Goal: Find specific page/section: Find specific page/section

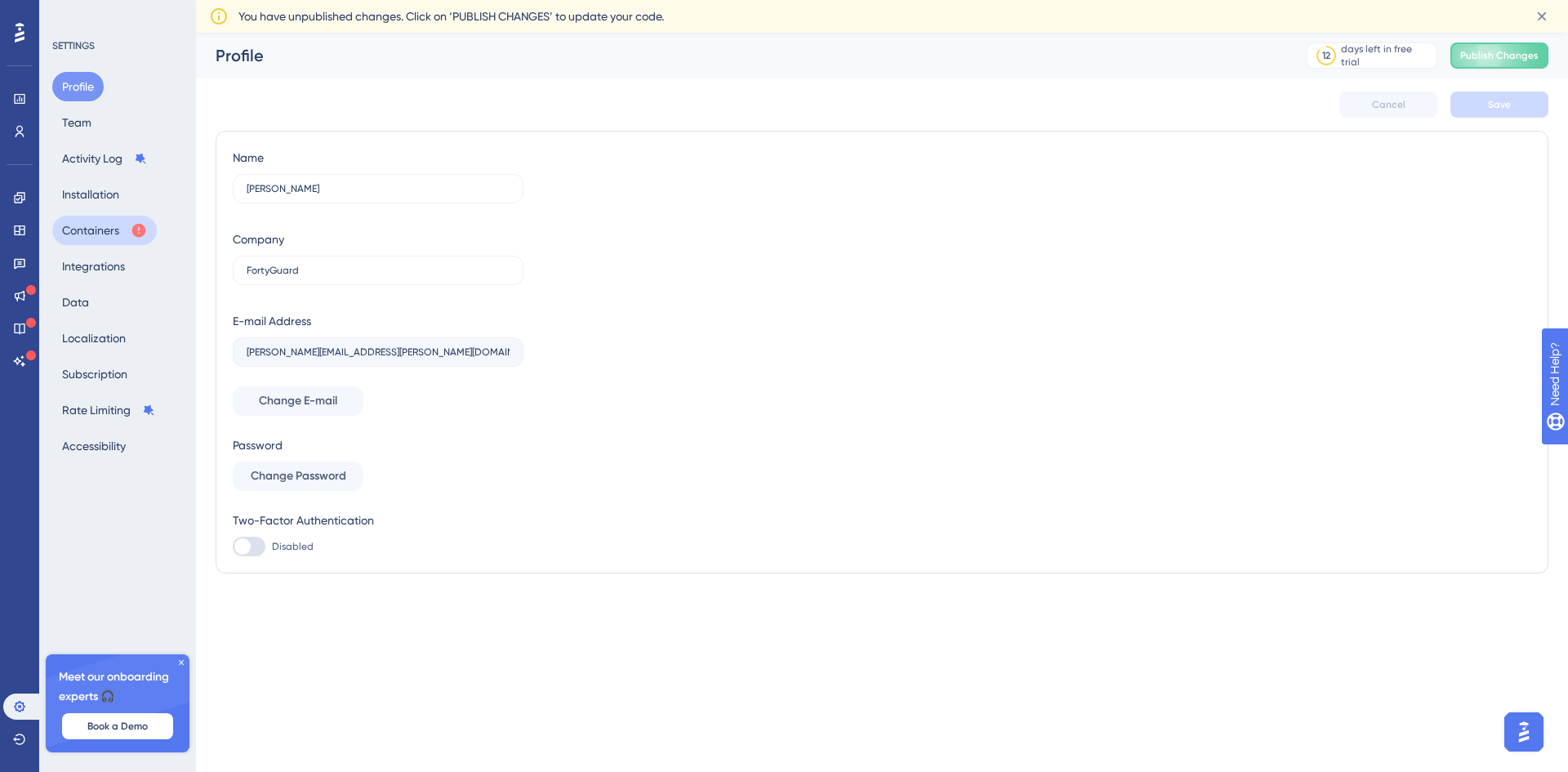
click at [97, 230] on button "Containers" at bounding box center [105, 231] width 105 height 29
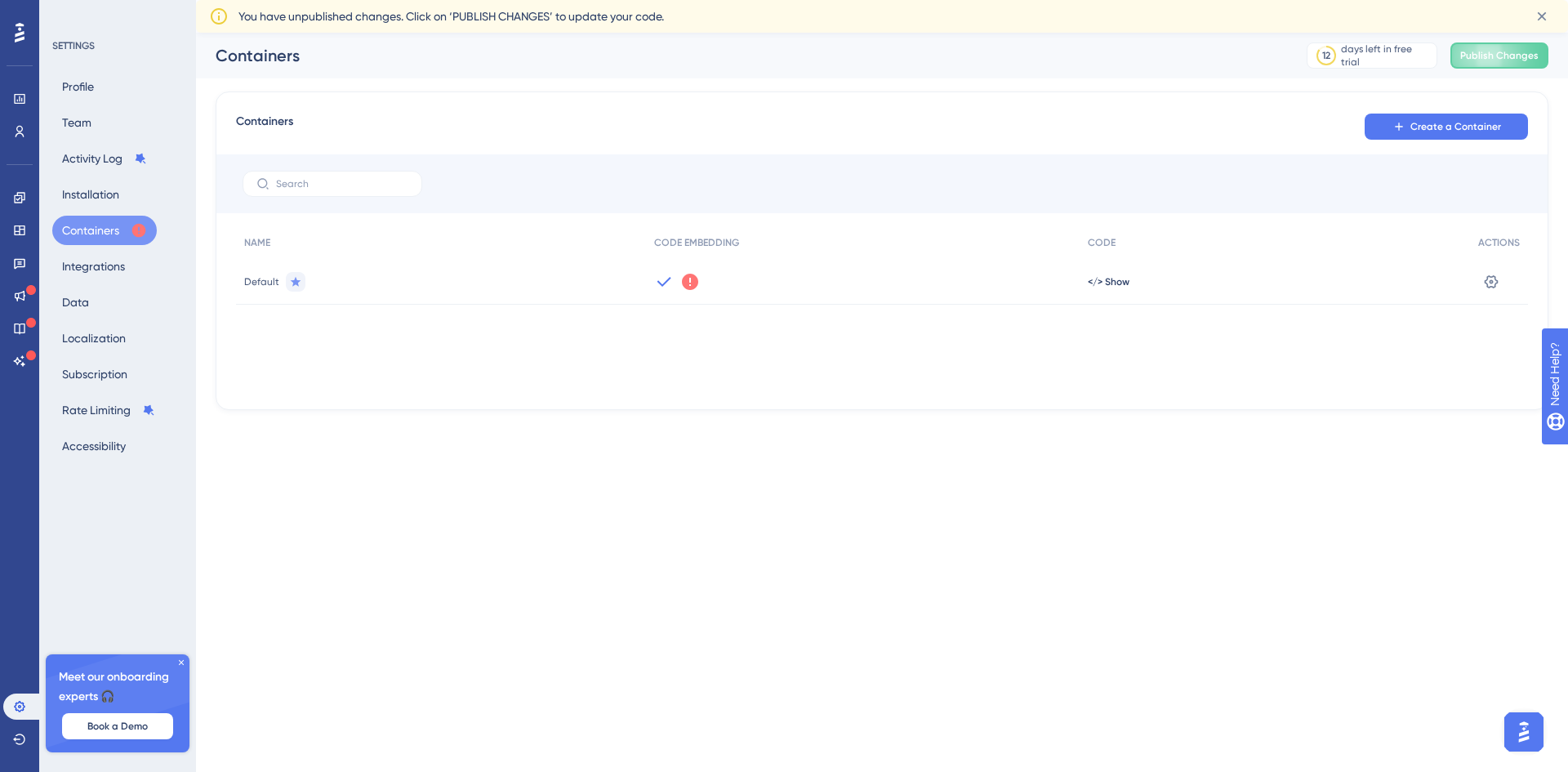
click at [688, 283] on icon at bounding box center [690, 282] width 16 height 16
click at [817, 351] on button "Got It" at bounding box center [798, 347] width 79 height 26
click at [667, 283] on icon at bounding box center [664, 282] width 20 height 20
click at [666, 282] on icon at bounding box center [664, 282] width 20 height 20
drag, startPoint x: 13, startPoint y: 186, endPoint x: 20, endPoint y: 204, distance: 19.3
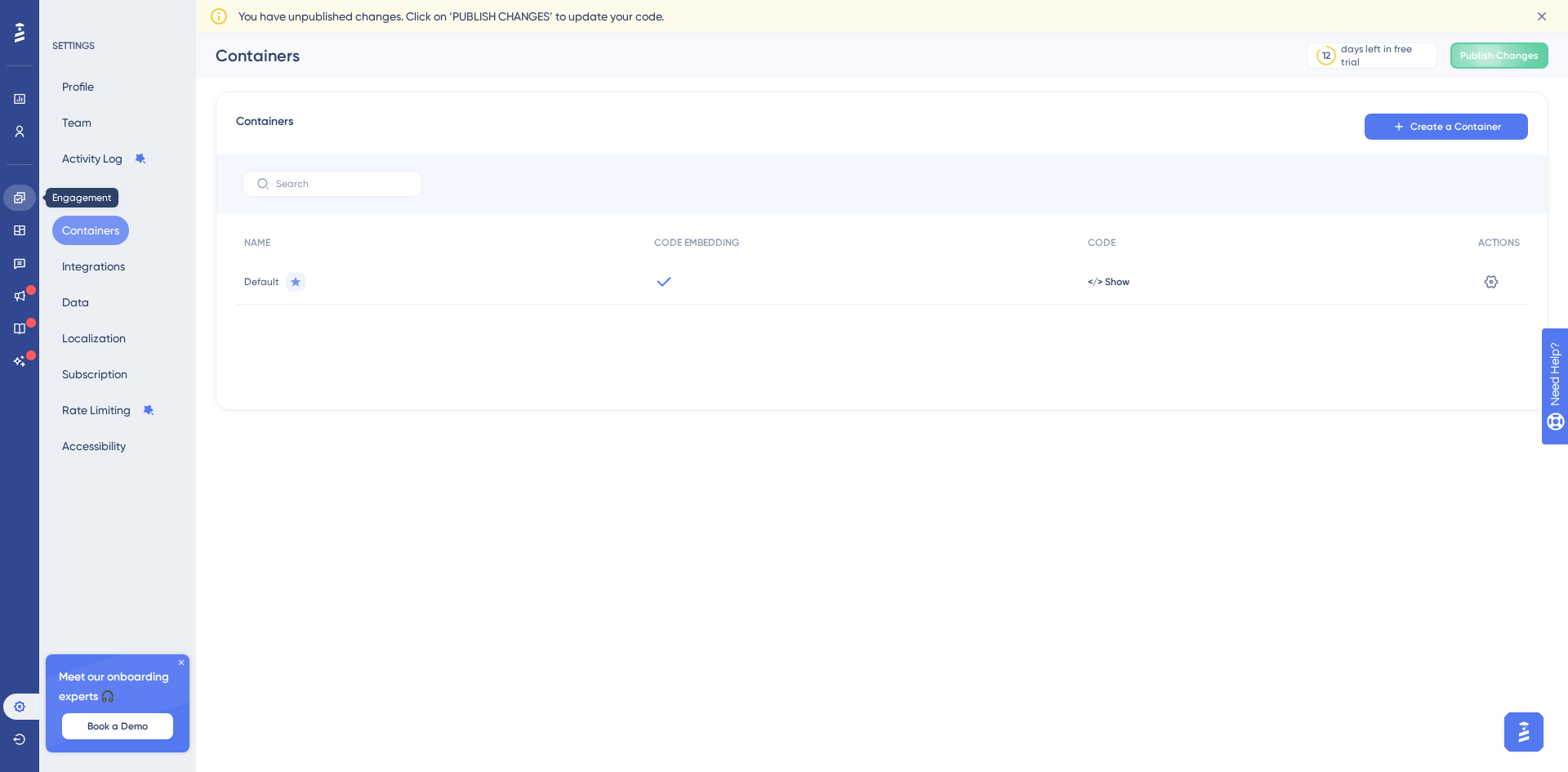
click at [13, 186] on link at bounding box center [20, 198] width 33 height 26
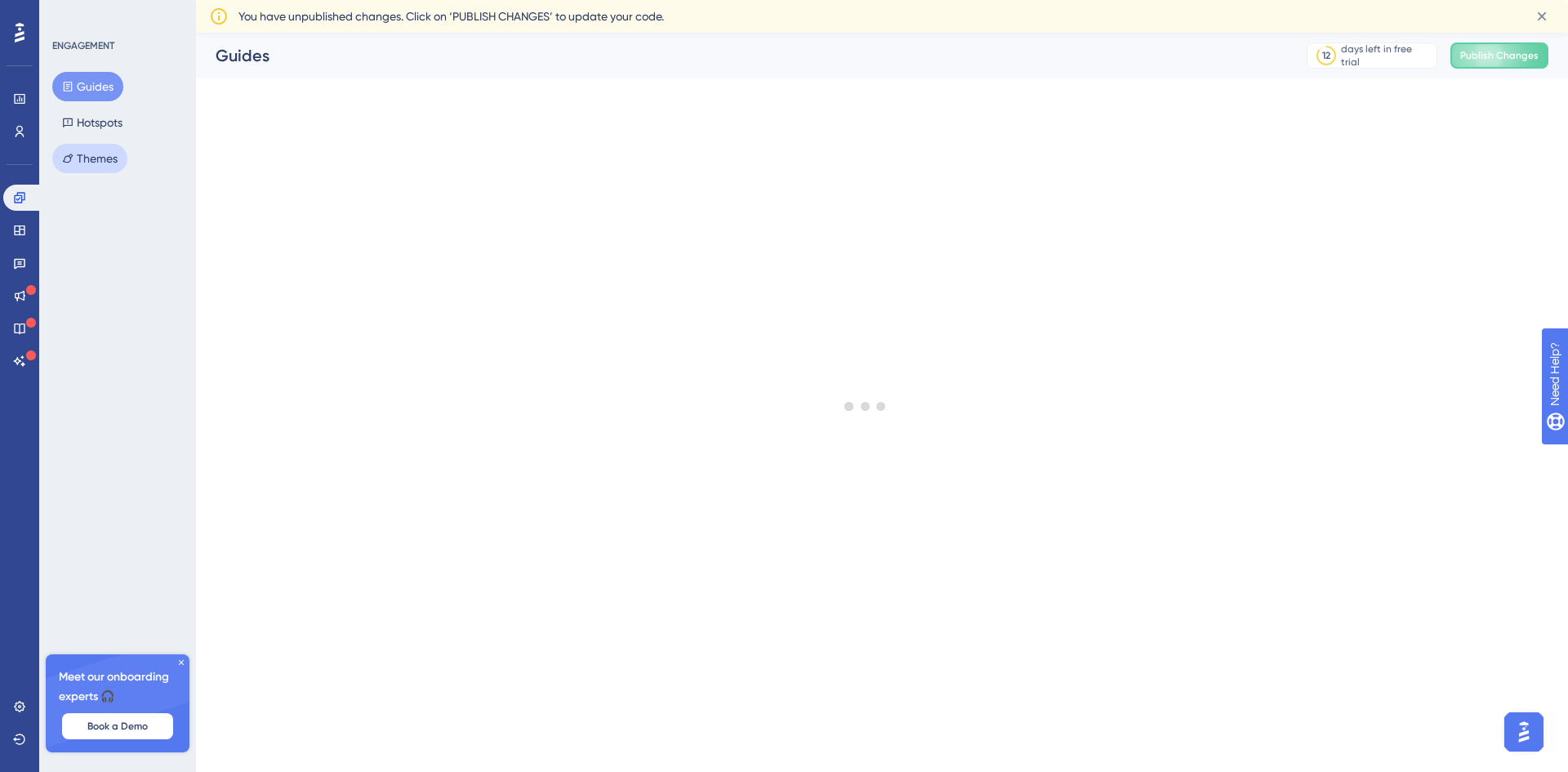
click at [80, 146] on button "Themes" at bounding box center [90, 159] width 75 height 29
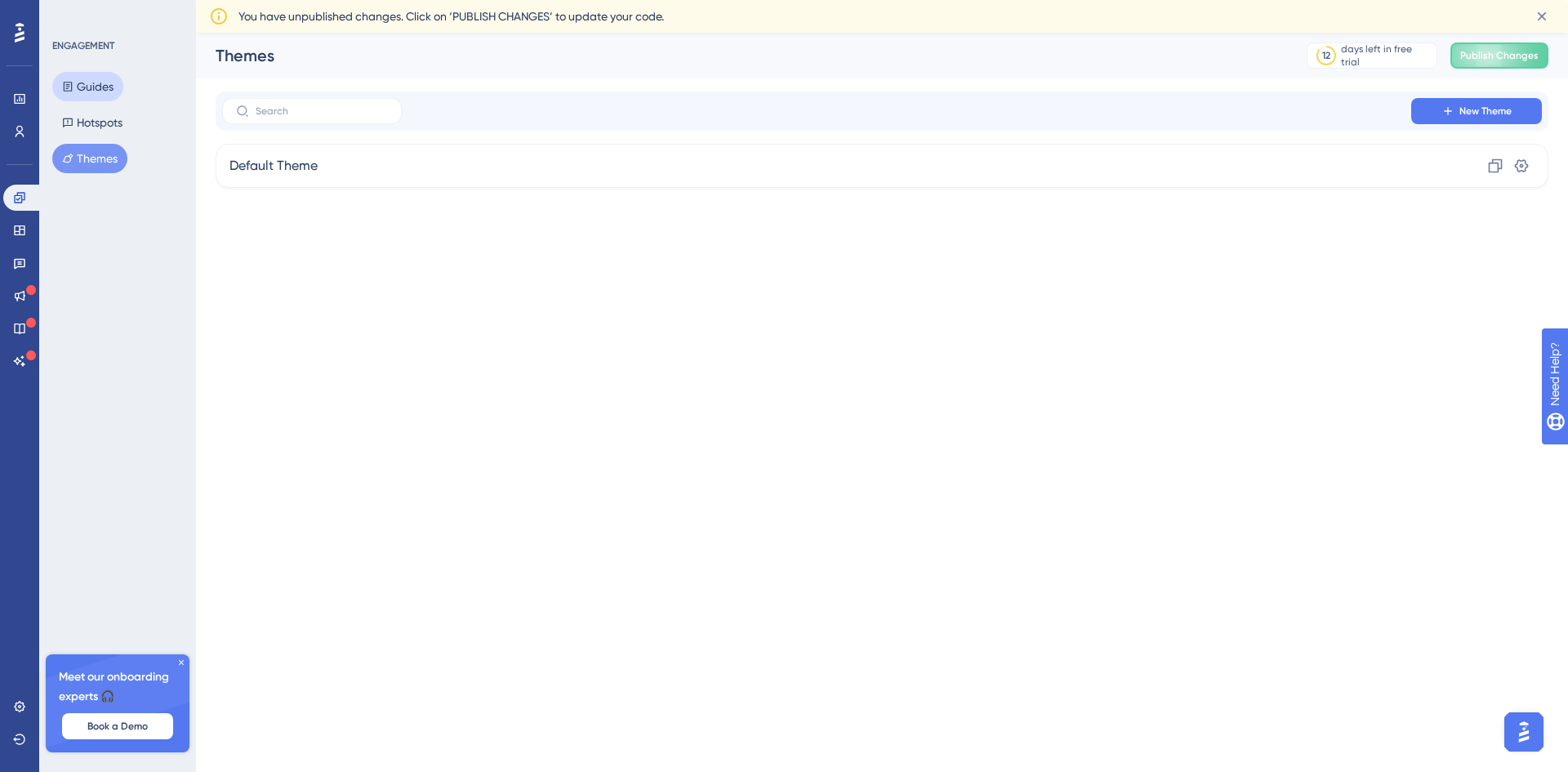
click at [101, 74] on button "Guides" at bounding box center [88, 87] width 71 height 29
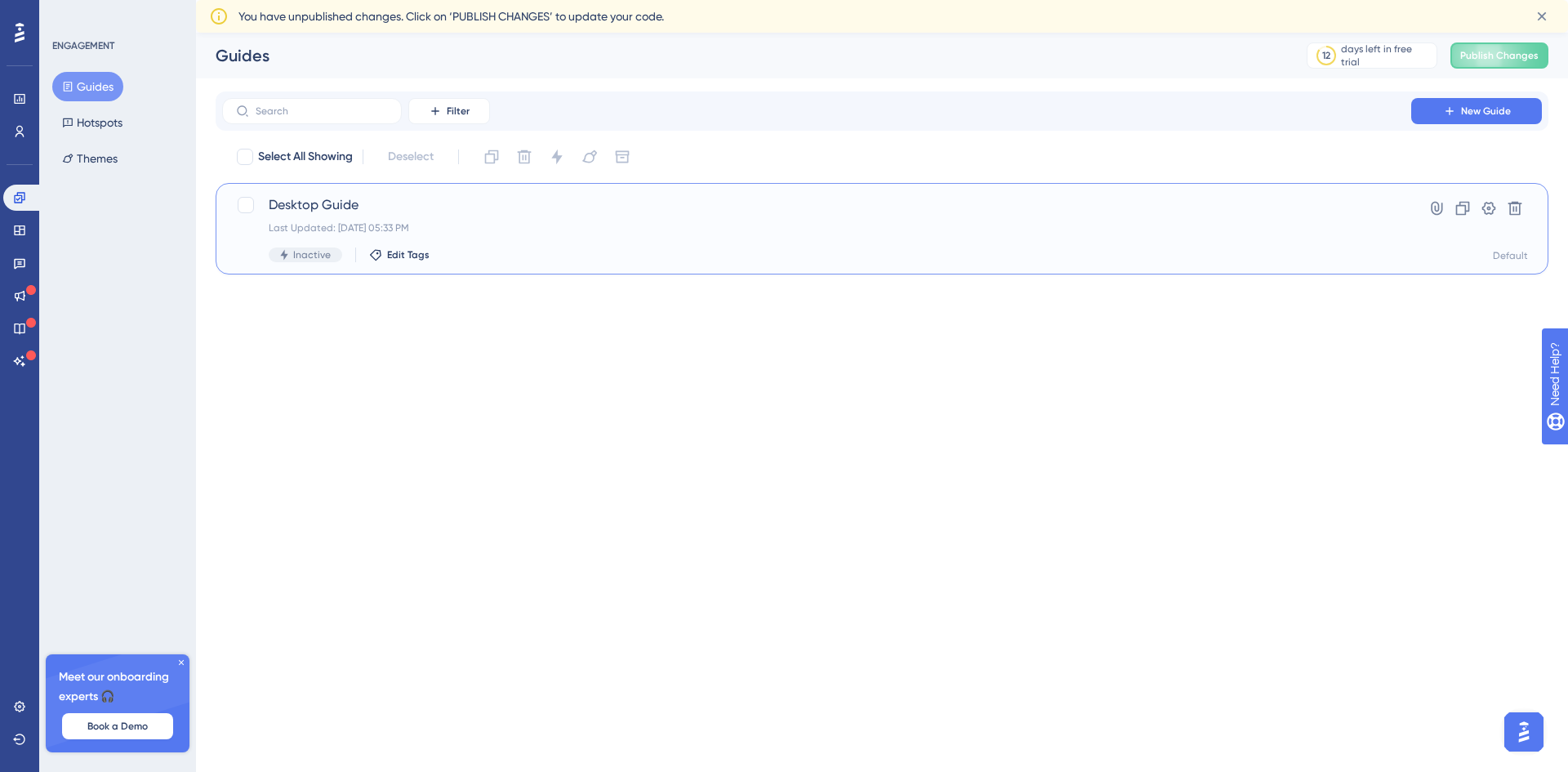
click at [439, 196] on span "Desktop Guide" at bounding box center [817, 205] width 1096 height 20
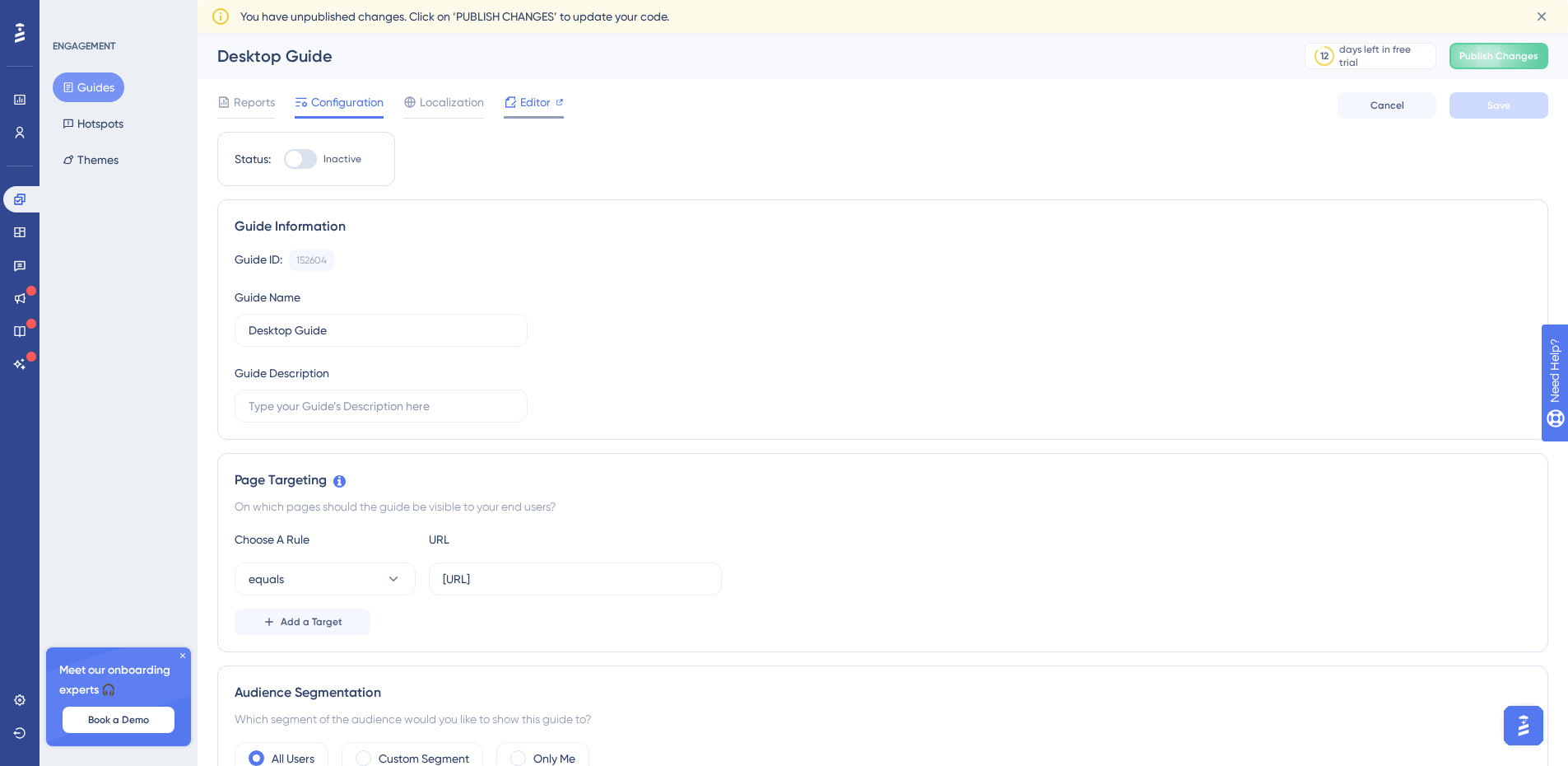
click at [519, 102] on div "Editor" at bounding box center [533, 102] width 60 height 20
